Goal: Use online tool/utility: Utilize a website feature to perform a specific function

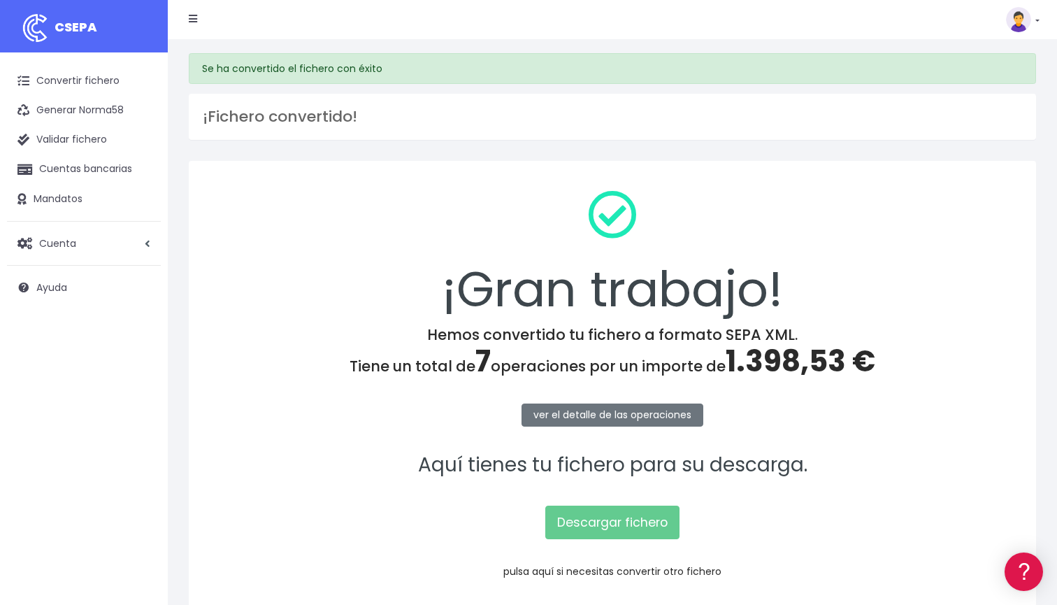
click at [624, 570] on link "pulsa aquí si necesitas convertir otro fichero" at bounding box center [612, 571] width 218 height 14
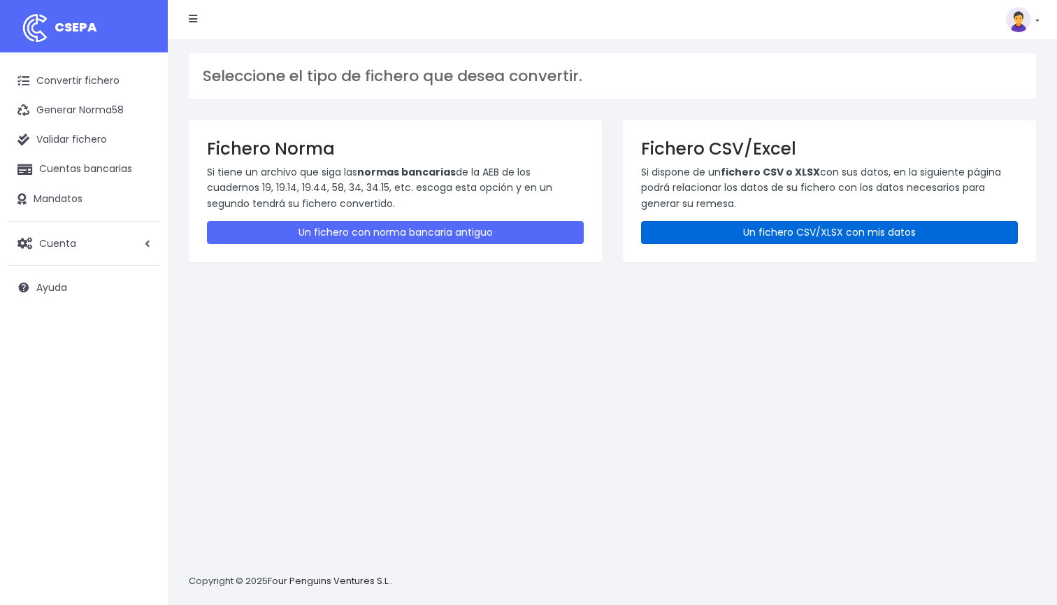
click at [734, 226] on link "Un fichero CSV/XLSX con mis datos" at bounding box center [829, 232] width 377 height 23
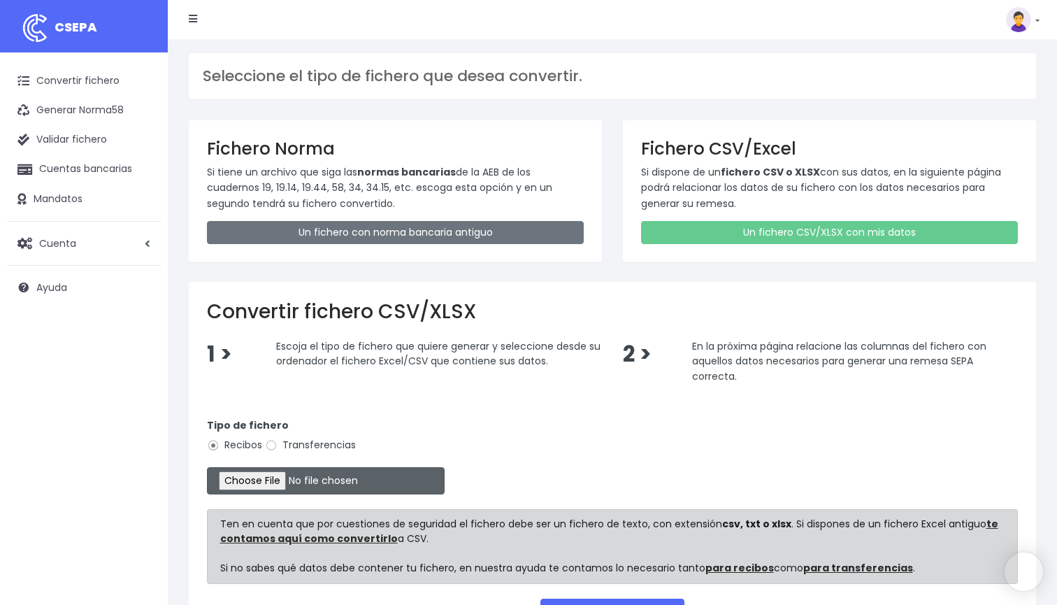
click at [277, 472] on input "file" at bounding box center [326, 480] width 238 height 27
type input "C:\fakepath\DOMICILIACION SOLARIS SEP 1 2025 OFICIAL .xlsx"
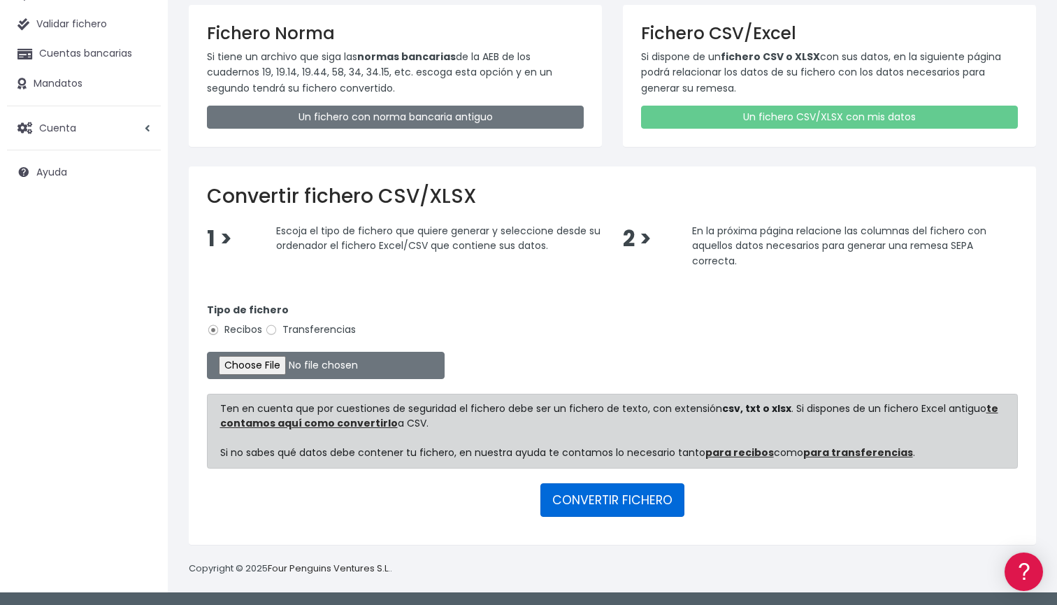
scroll to position [114, 0]
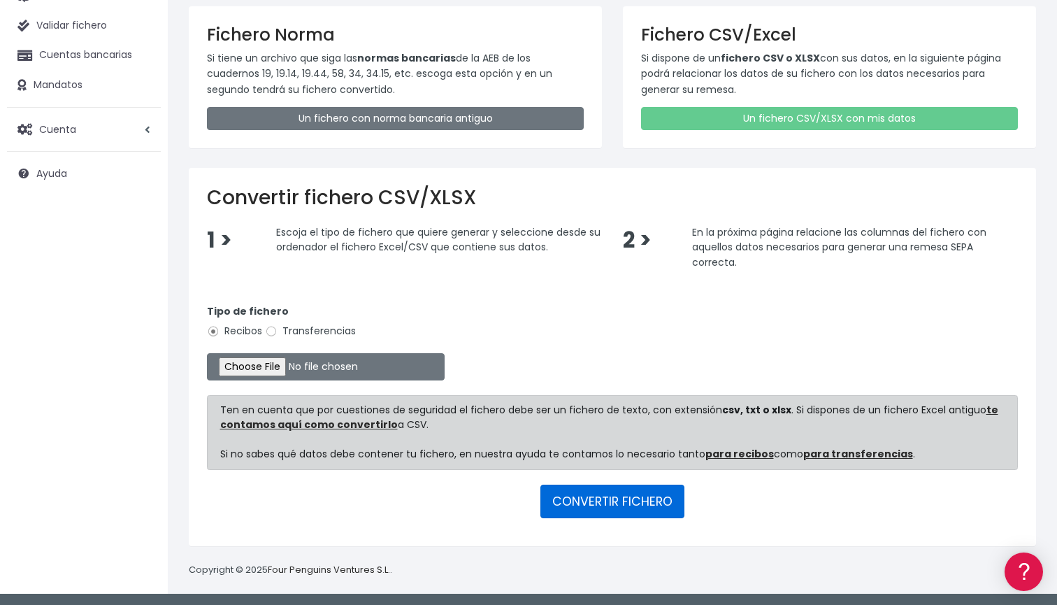
click at [633, 508] on button "CONVERTIR FICHERO" at bounding box center [613, 502] width 144 height 34
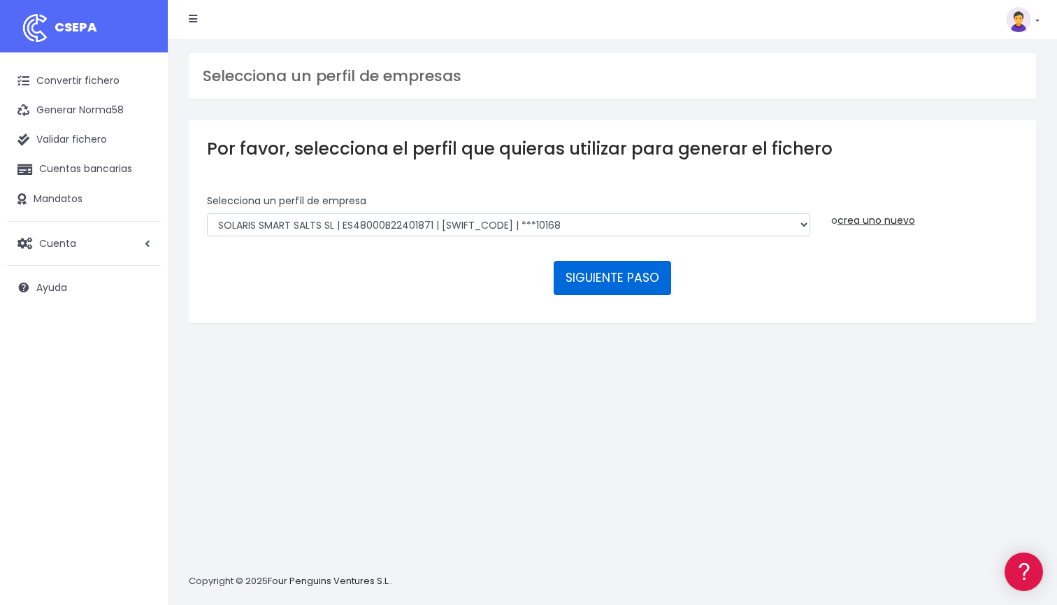
click at [587, 285] on button "SIGUIENTE PASO" at bounding box center [612, 278] width 117 height 34
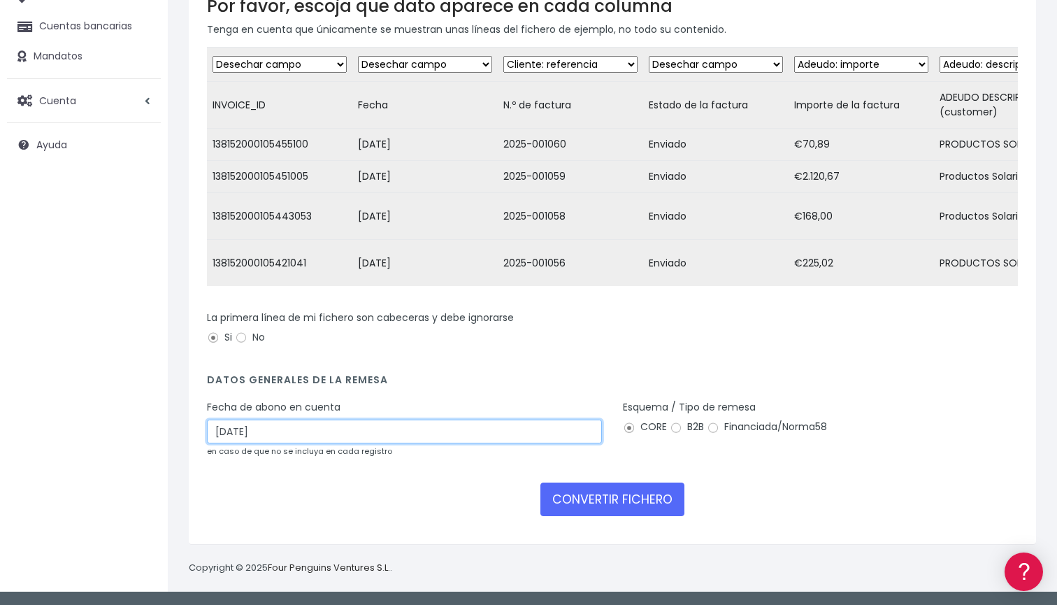
click at [444, 432] on input "03/09/2025" at bounding box center [404, 432] width 395 height 24
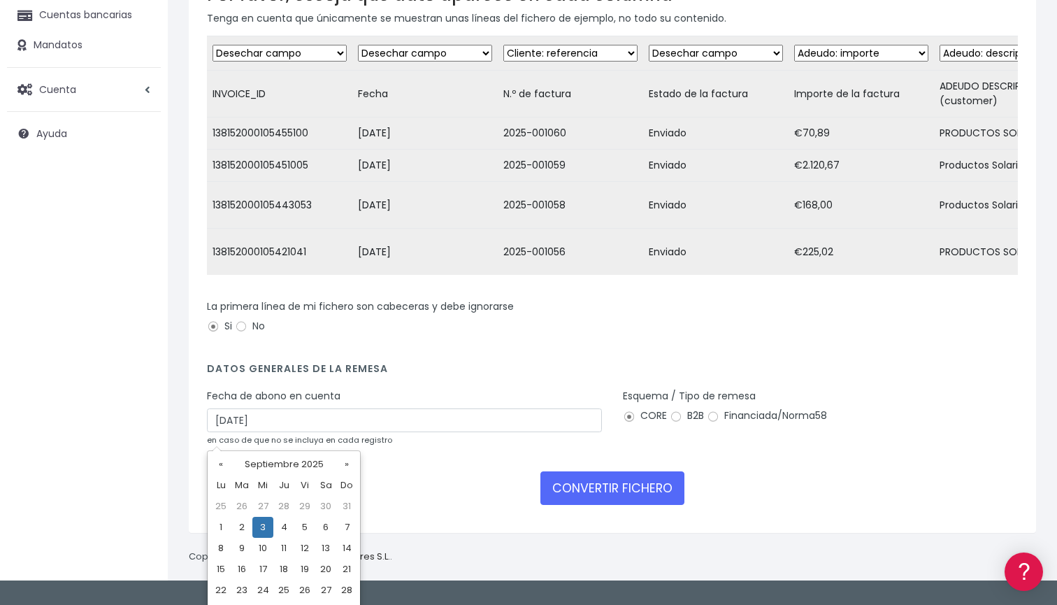
click at [268, 529] on td "3" at bounding box center [262, 527] width 21 height 21
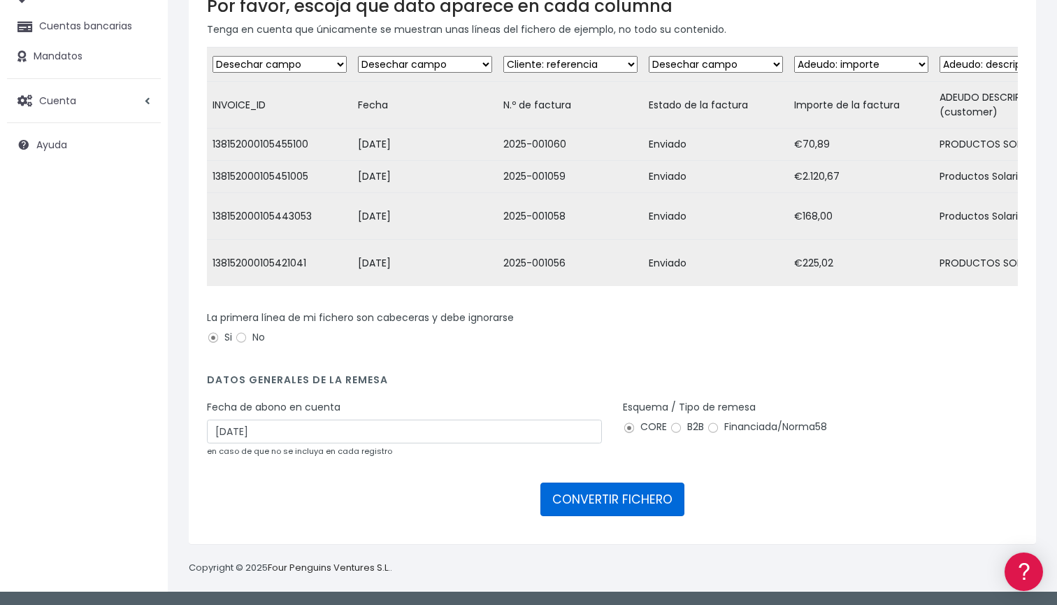
click at [592, 500] on button "CONVERTIR FICHERO" at bounding box center [613, 500] width 144 height 34
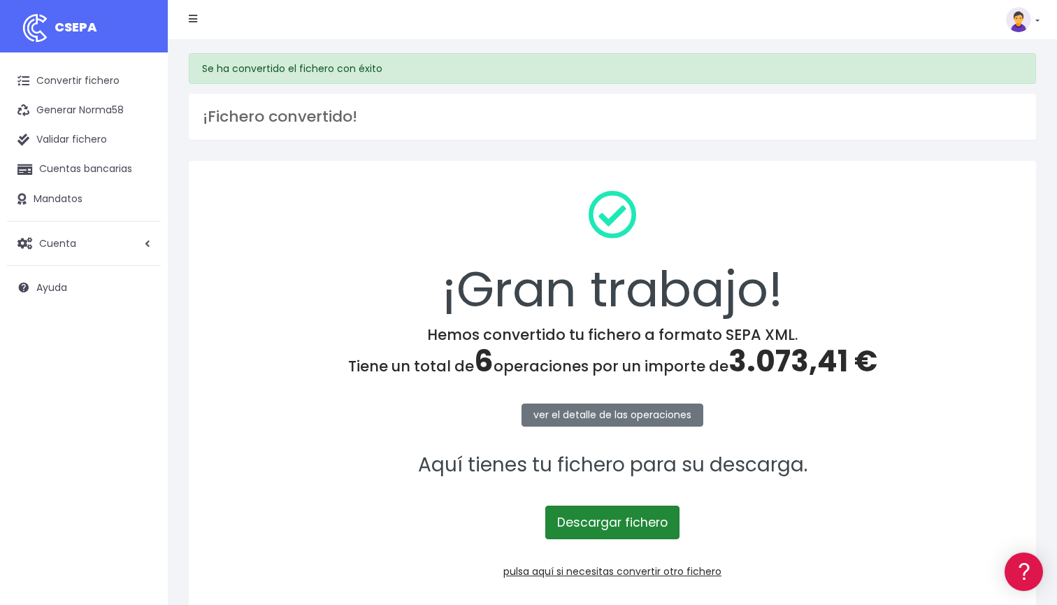
click at [652, 534] on link "Descargar fichero" at bounding box center [612, 523] width 134 height 34
